Goal: Complete application form

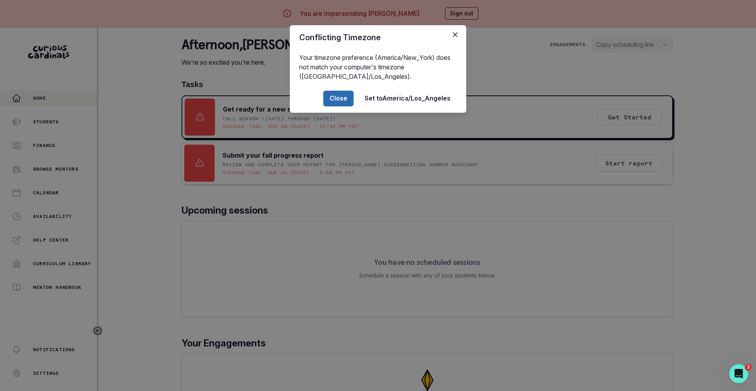
click at [332, 97] on button "Close" at bounding box center [338, 99] width 30 height 16
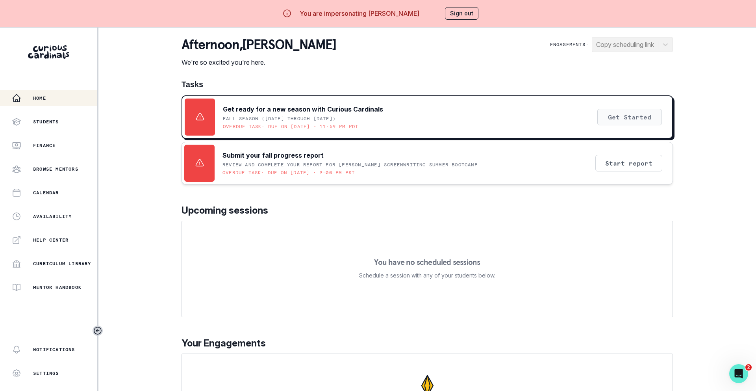
click at [622, 117] on button "Get Started" at bounding box center [629, 117] width 65 height 17
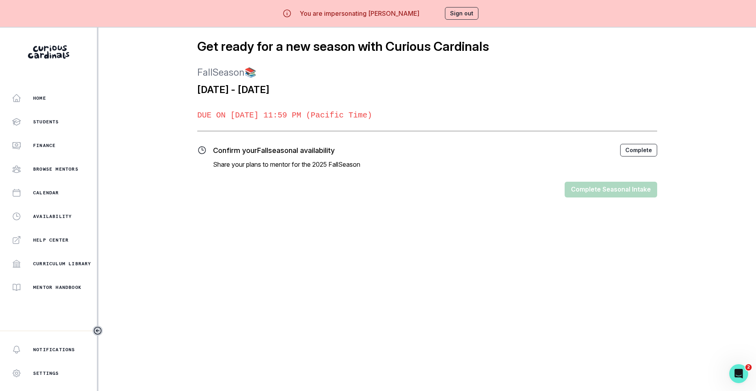
click at [458, 15] on button "Sign out" at bounding box center [461, 13] width 33 height 13
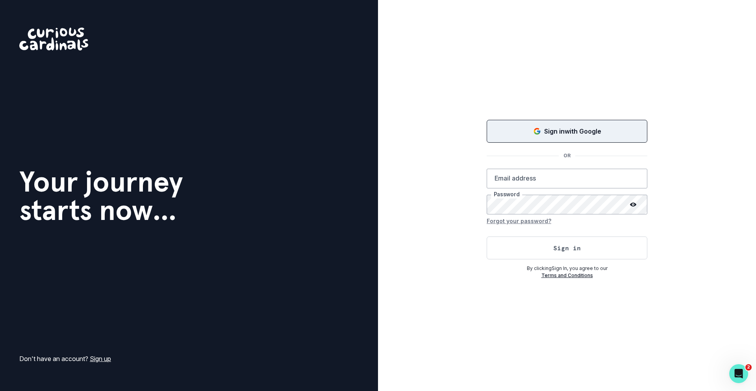
click at [536, 121] on button "Sign in with Google" at bounding box center [567, 131] width 161 height 23
